Goal: Entertainment & Leisure: Consume media (video, audio)

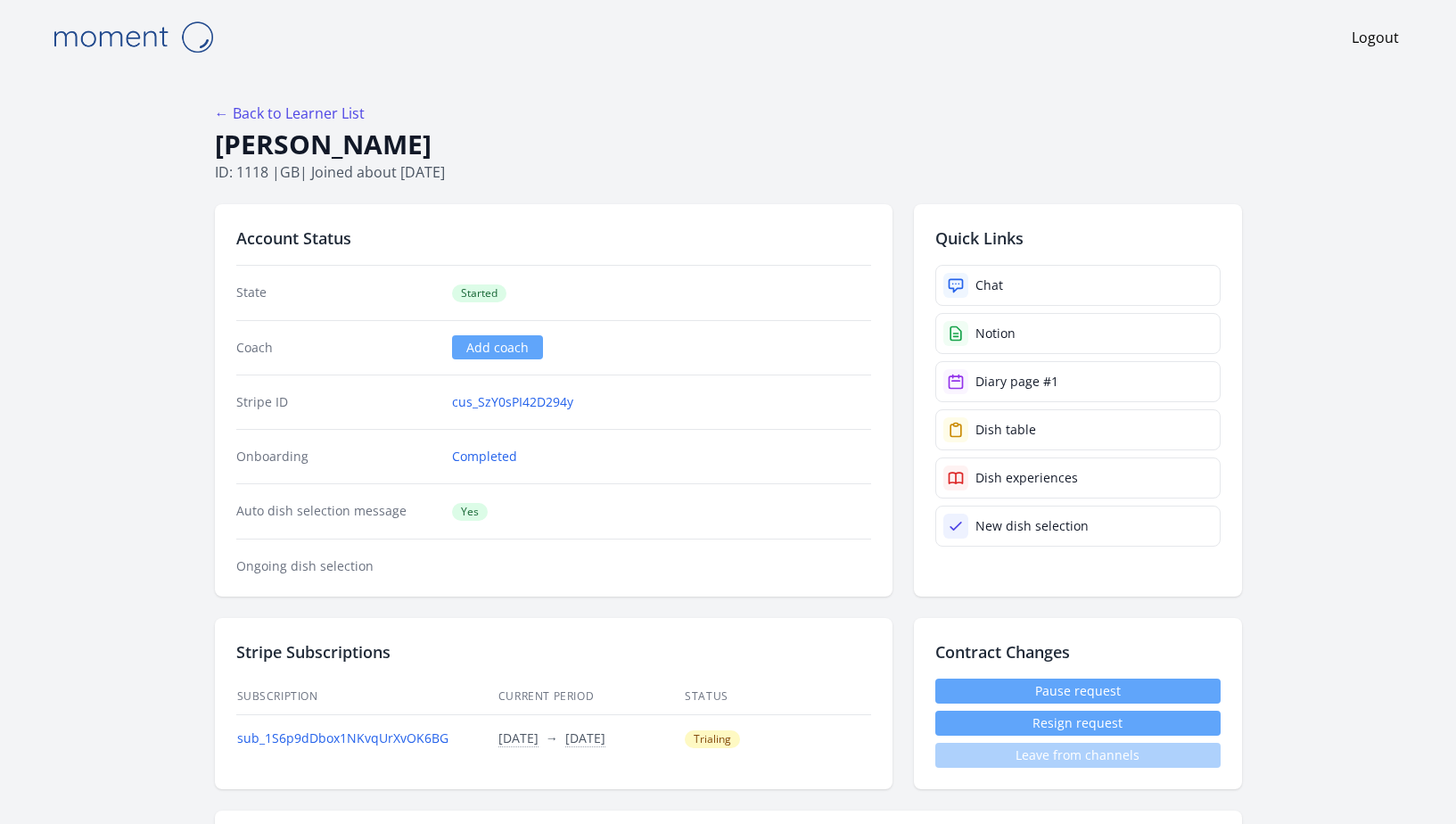
scroll to position [78, 0]
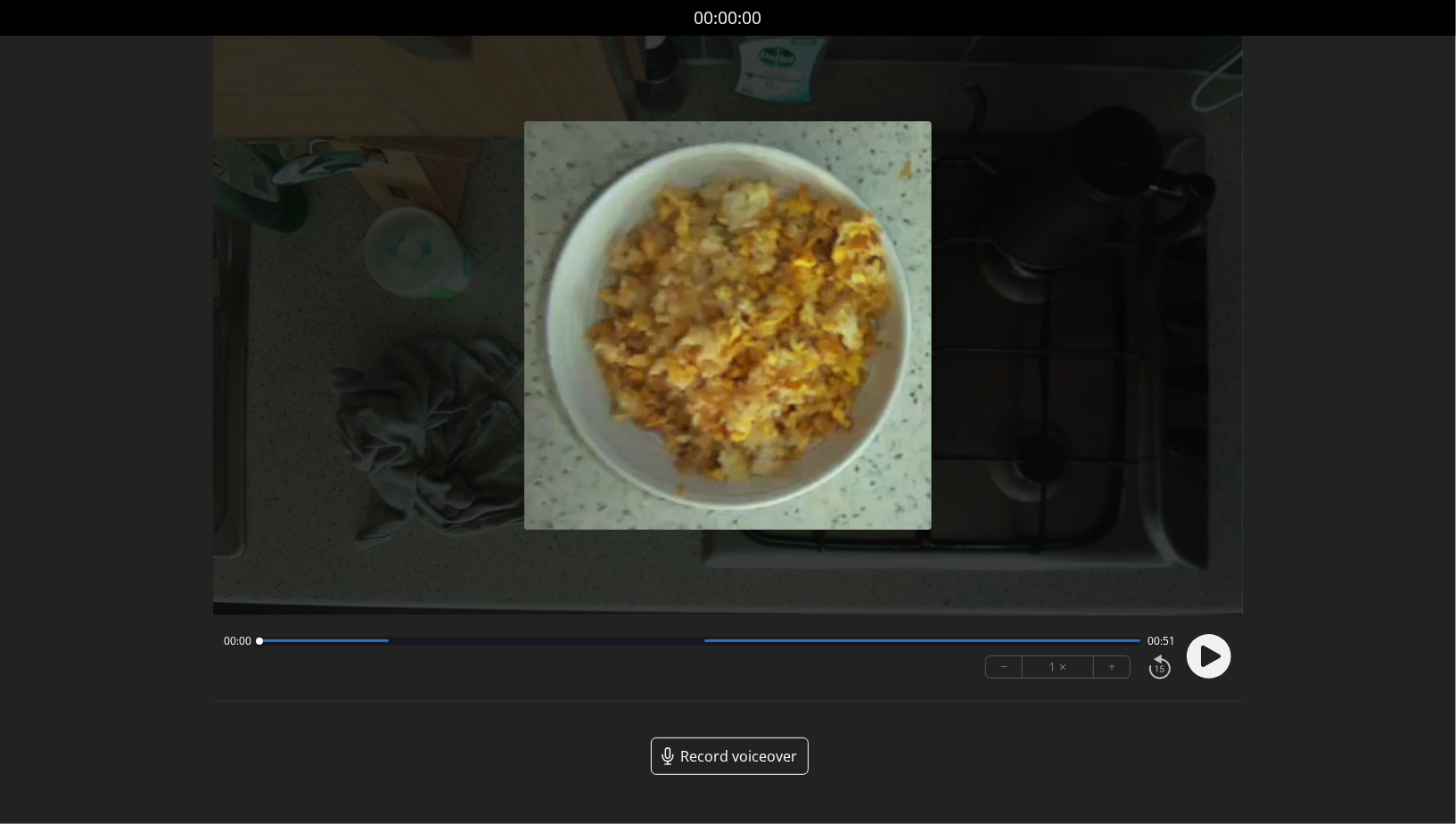
click at [1231, 669] on icon at bounding box center [1209, 657] width 47 height 47
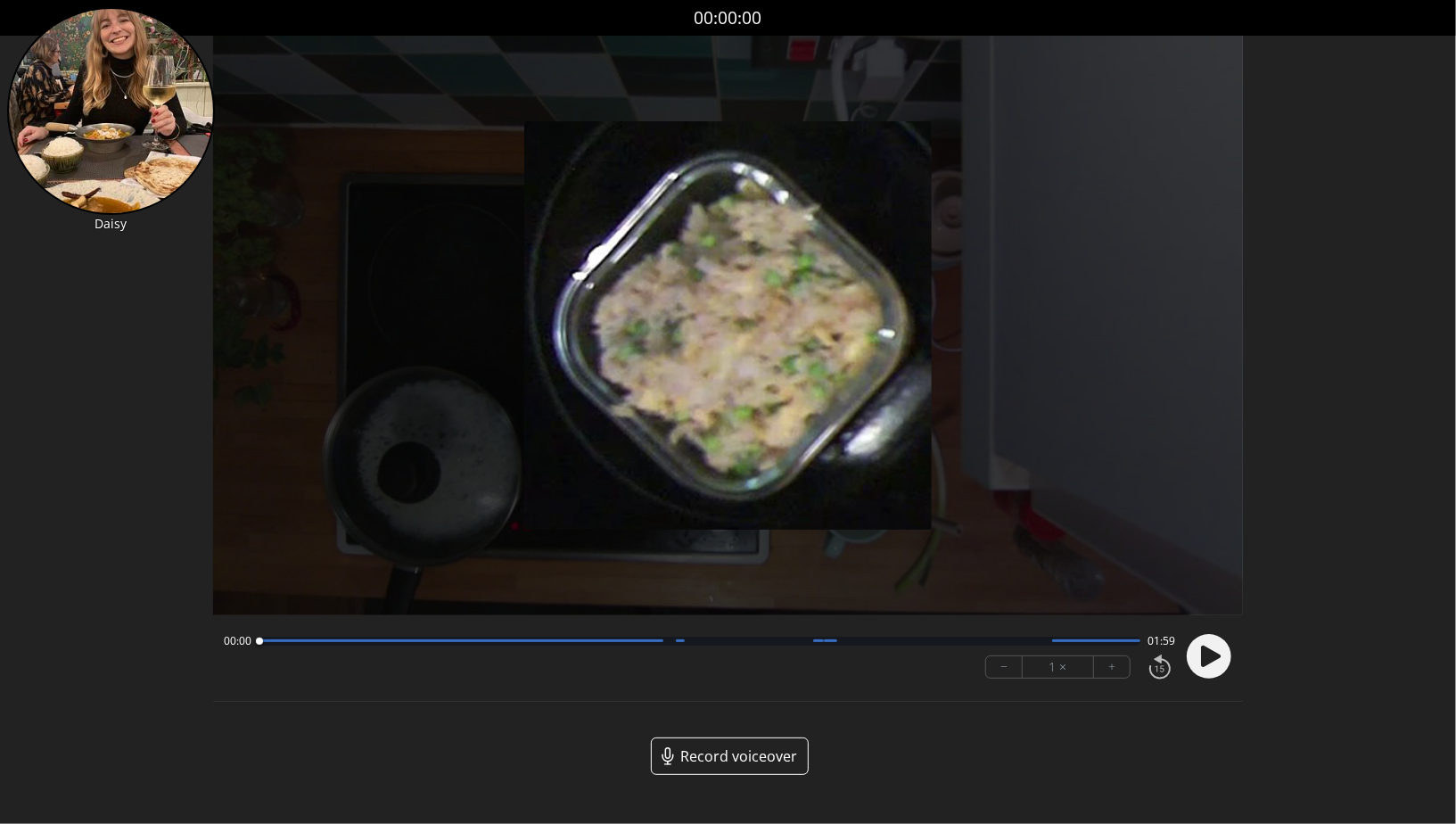
click at [1207, 650] on icon at bounding box center [1211, 657] width 20 height 22
click at [1106, 664] on button "+" at bounding box center [1112, 668] width 36 height 22
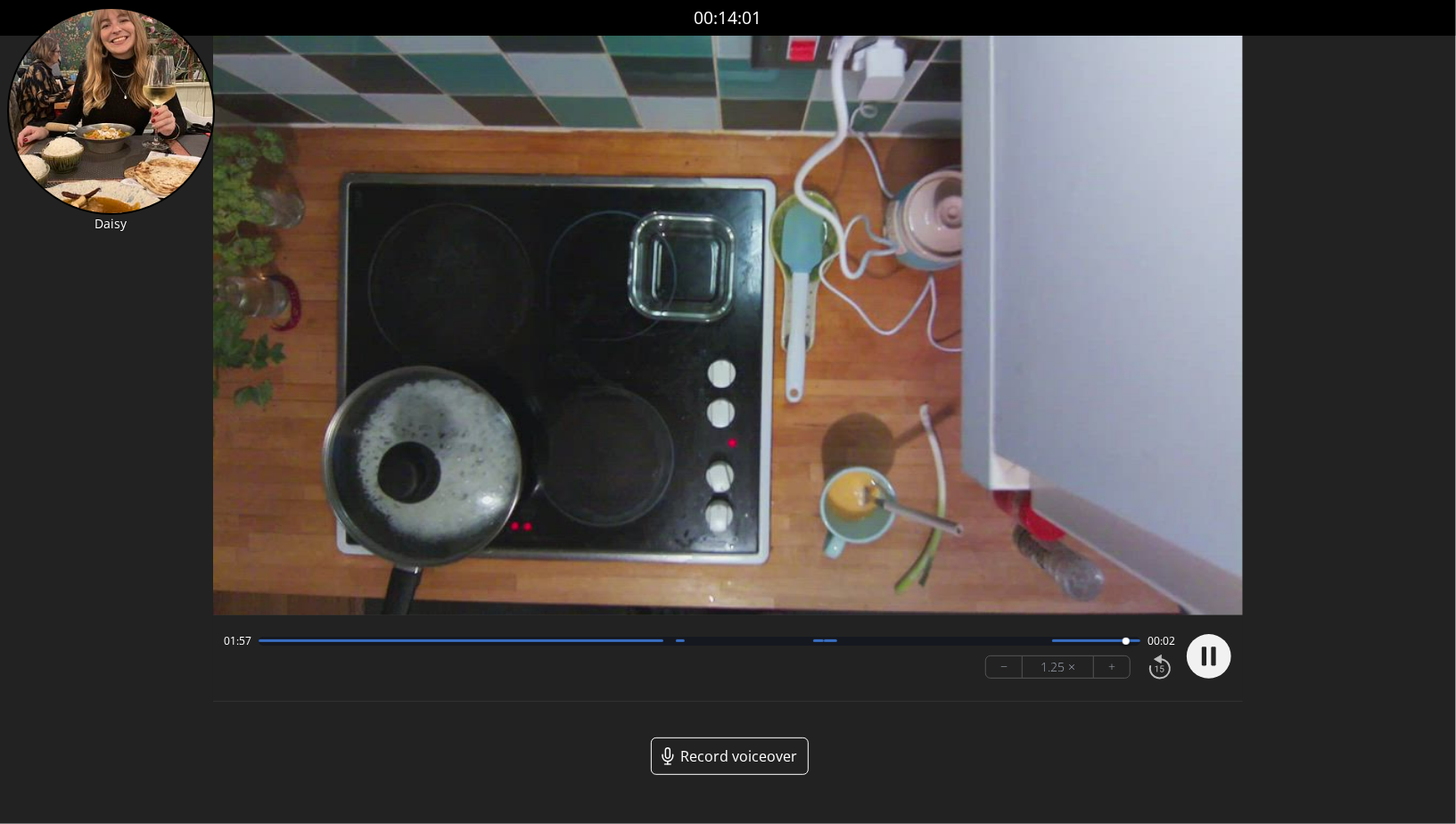
click at [1010, 638] on div at bounding box center [700, 642] width 882 height 9
click at [1127, 639] on div at bounding box center [700, 642] width 882 height 9
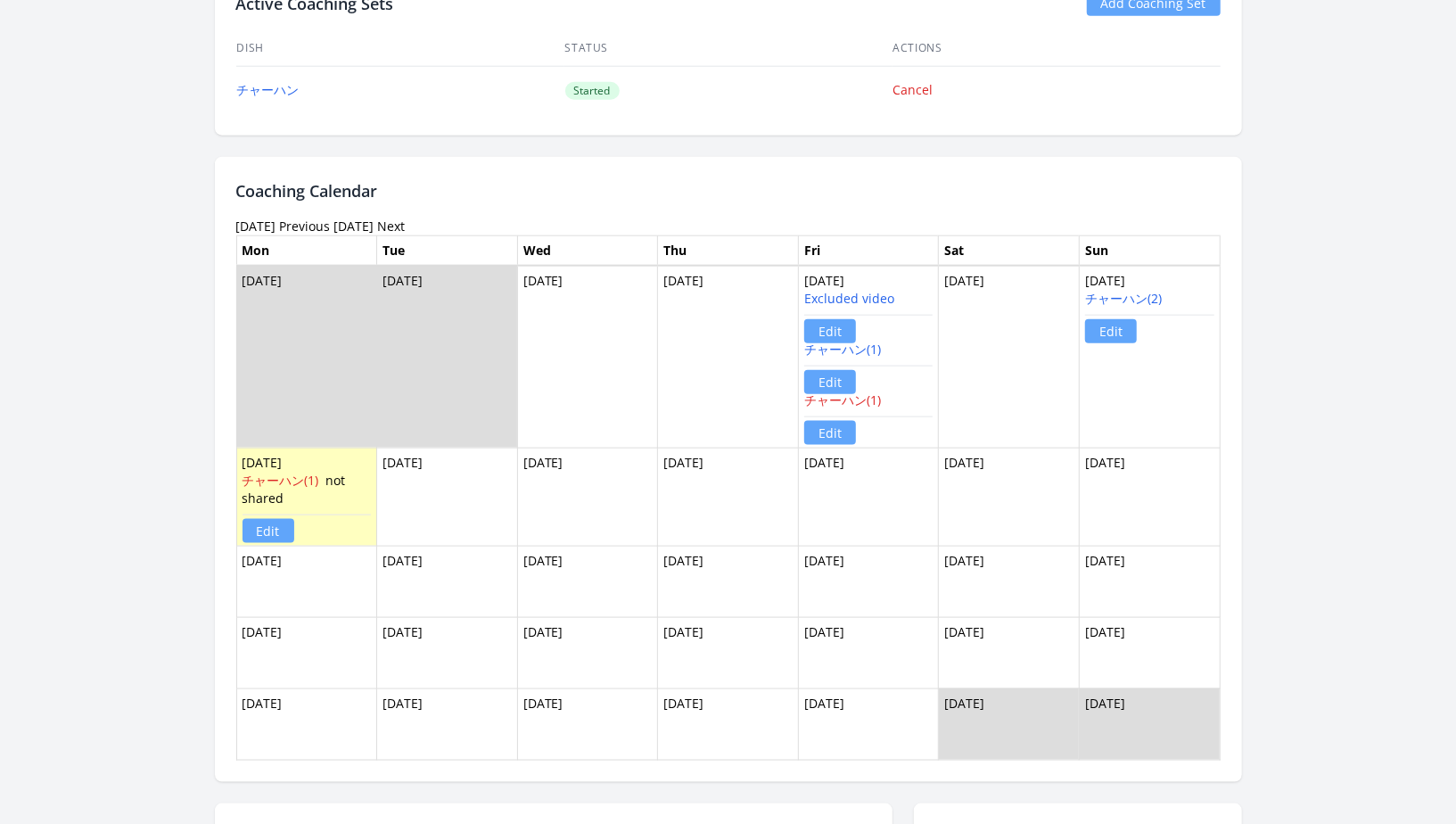
scroll to position [1234, 0]
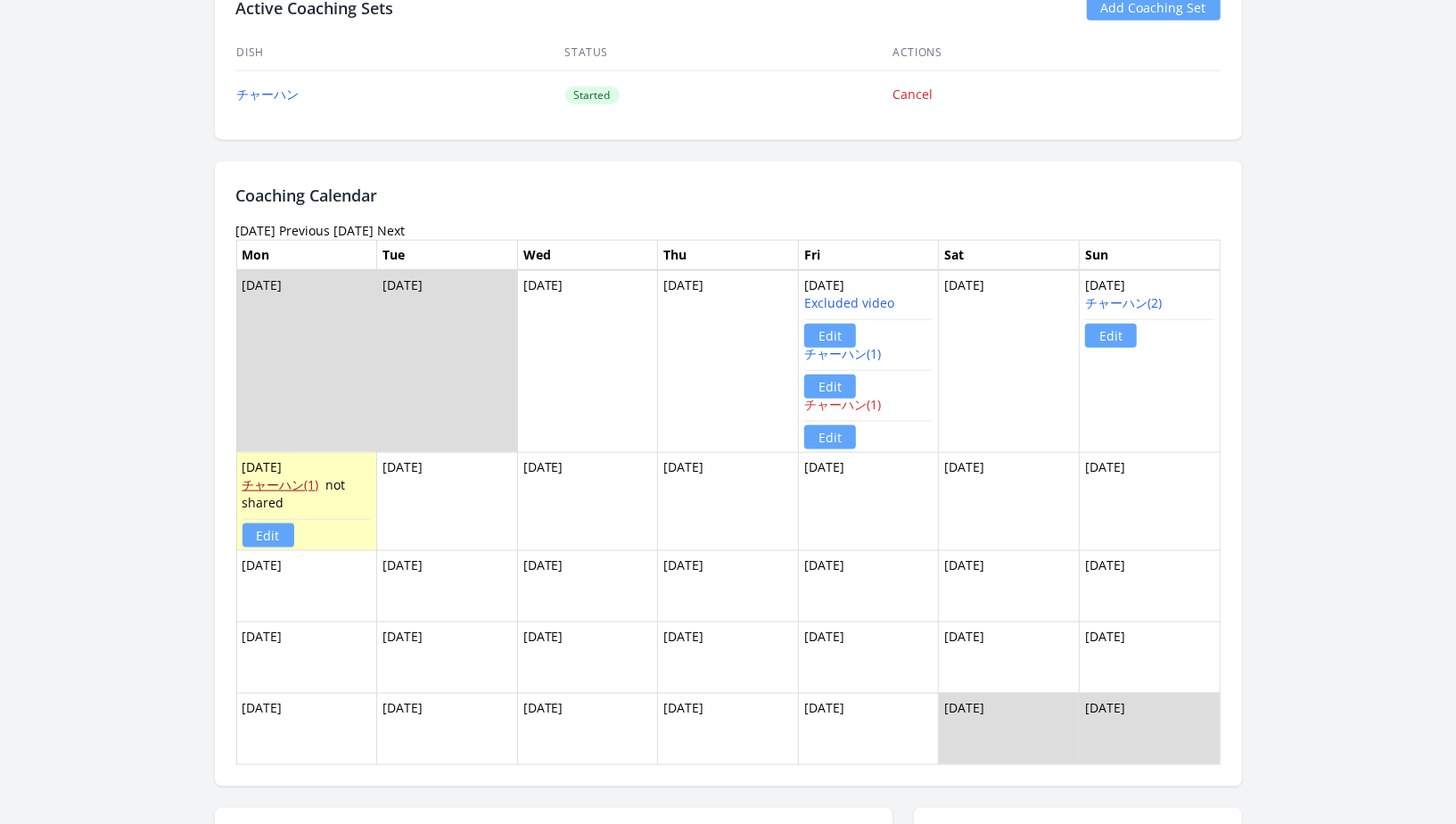
click at [292, 476] on link "チャーハン(1)" at bounding box center [280, 484] width 76 height 17
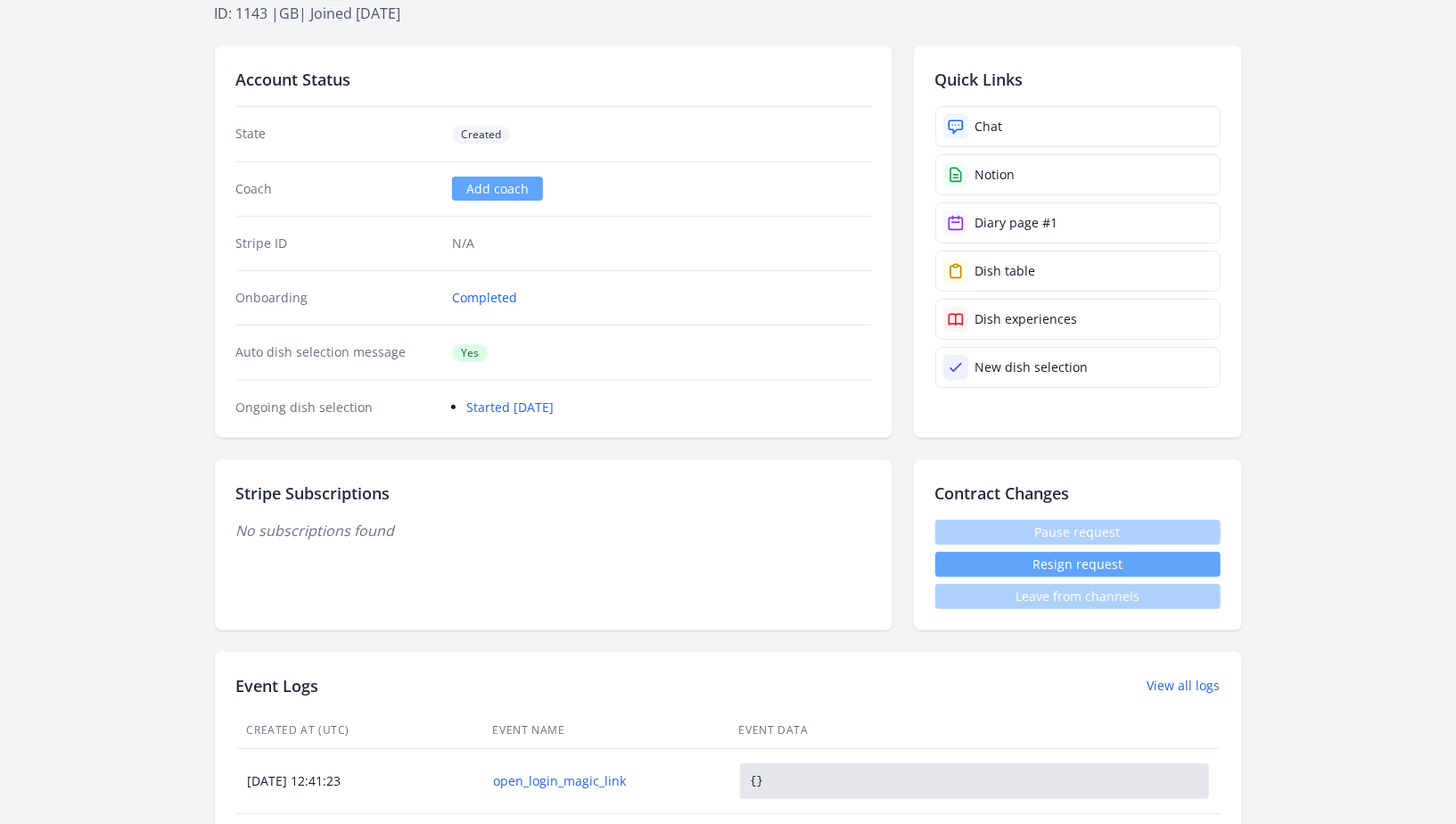
scroll to position [0, 0]
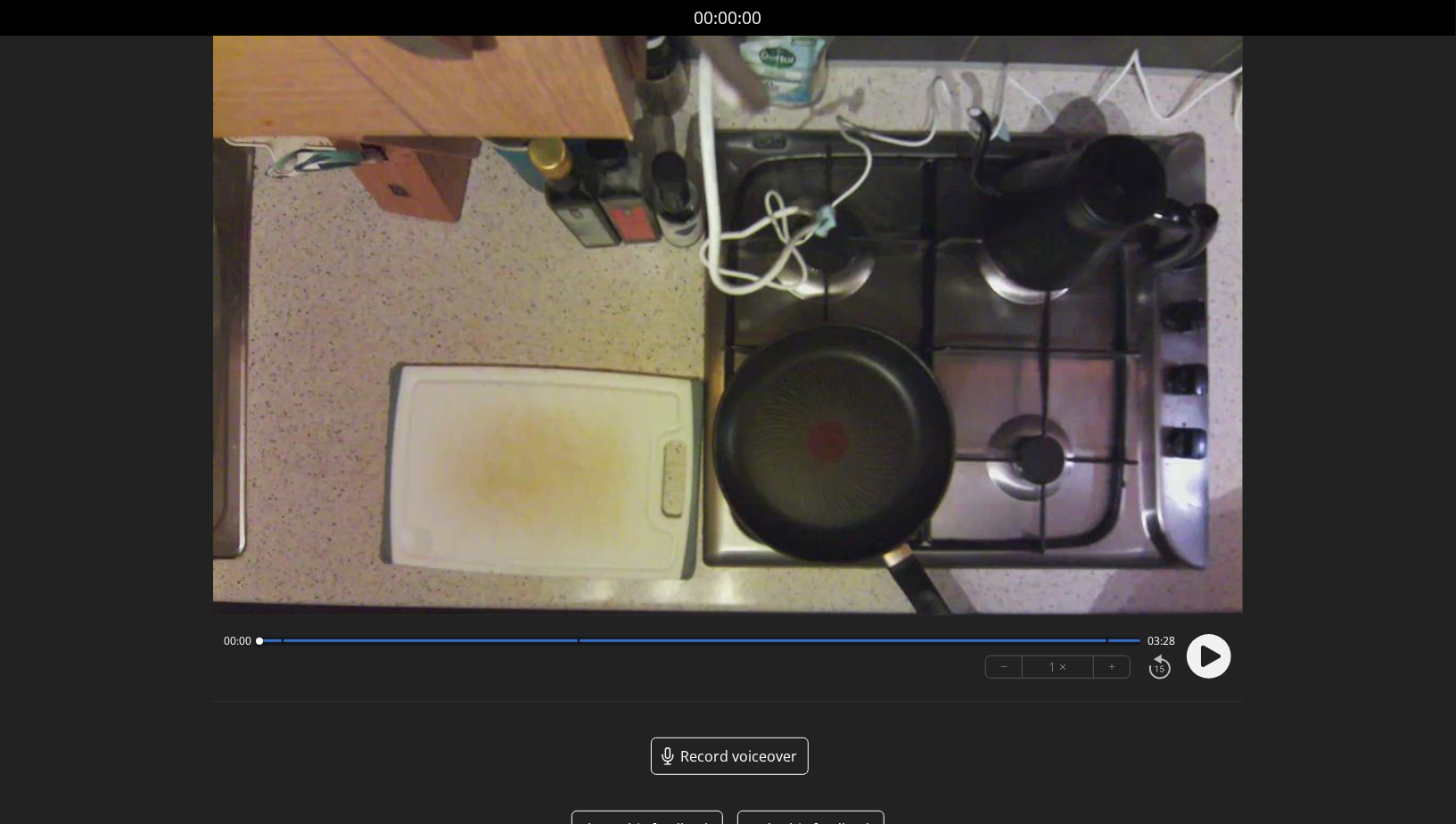
click at [1205, 657] on icon at bounding box center [1211, 657] width 20 height 22
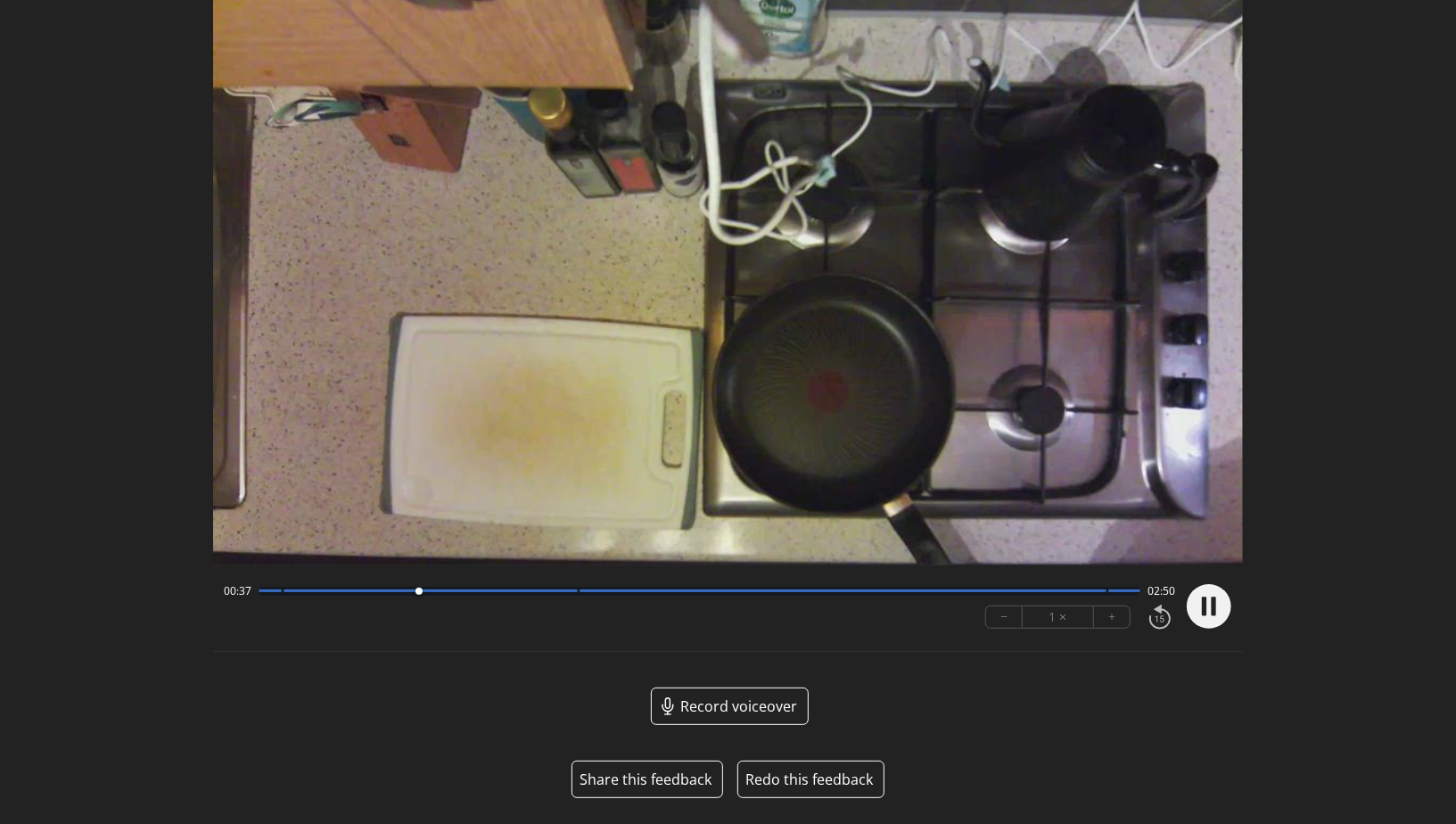
click at [555, 594] on div at bounding box center [700, 591] width 882 height 9
click at [1098, 591] on div at bounding box center [843, 590] width 526 height 3
